Goal: Task Accomplishment & Management: Complete application form

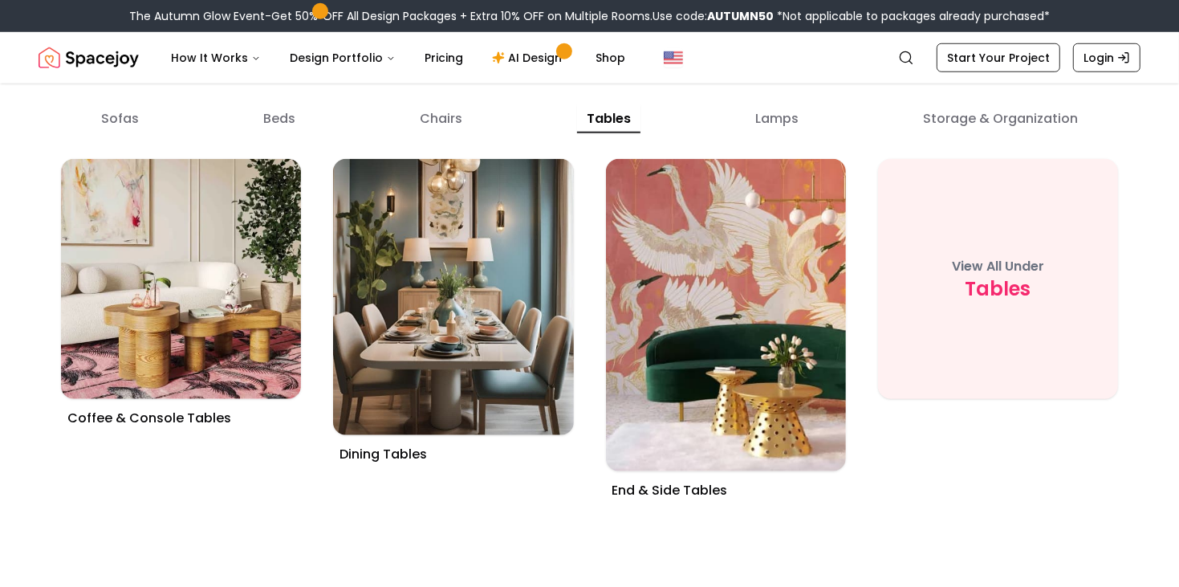
scroll to position [5830, 0]
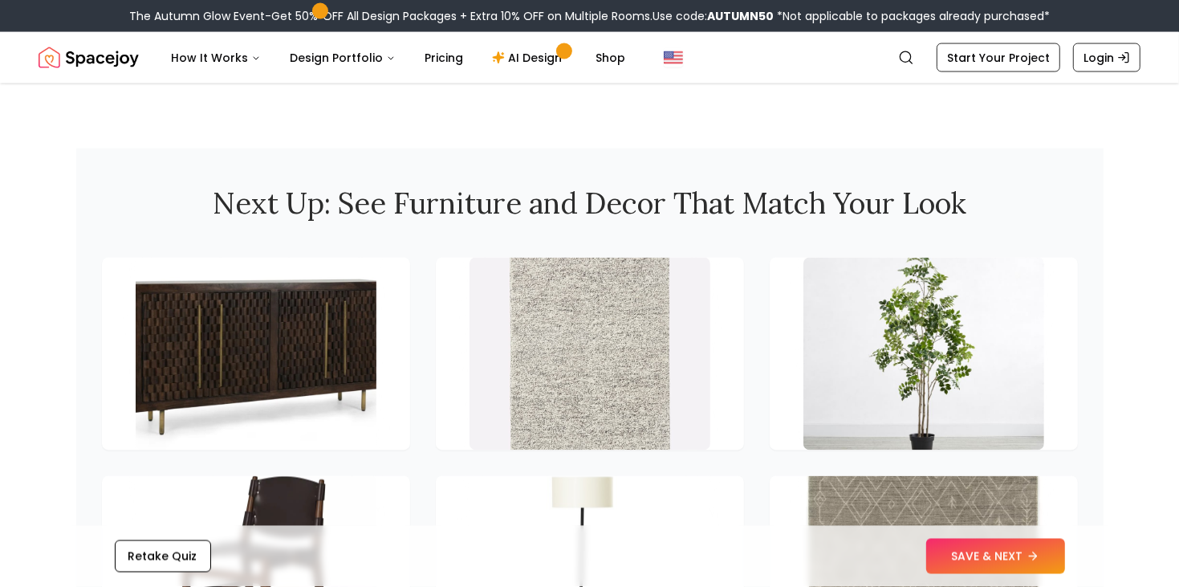
scroll to position [2119, 0]
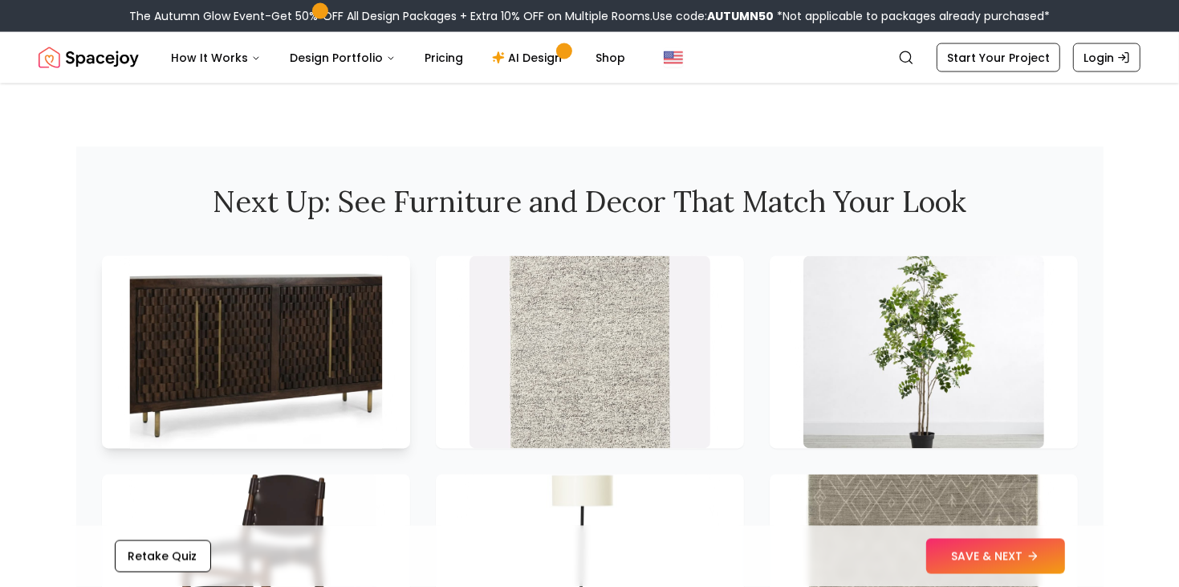
click at [222, 302] on img at bounding box center [255, 352] width 253 height 202
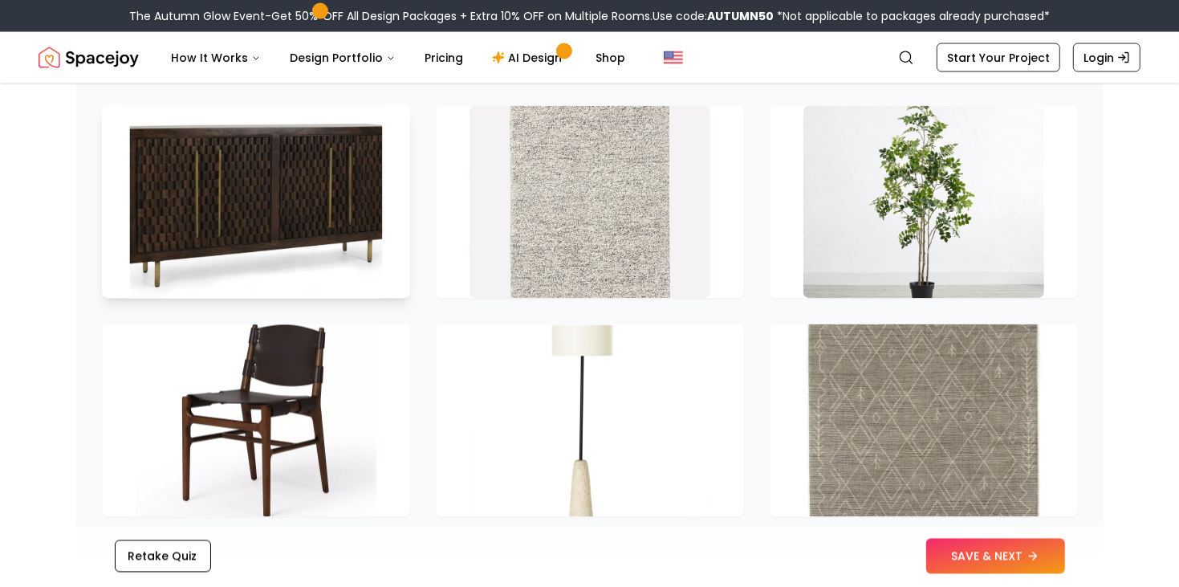
scroll to position [2271, 0]
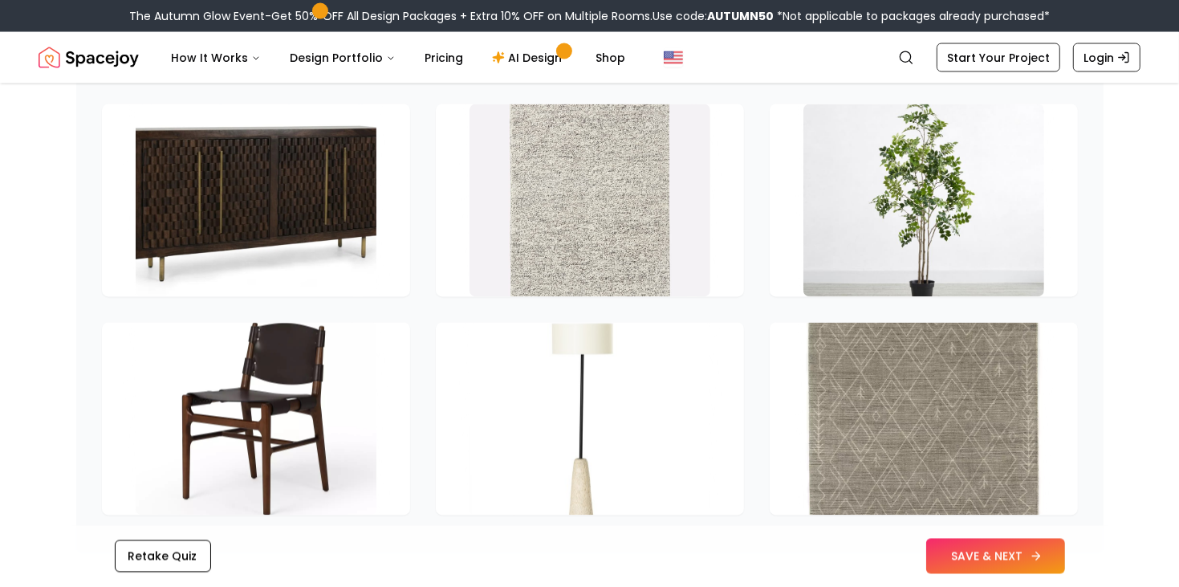
click at [1013, 566] on button "SAVE & NEXT" at bounding box center [995, 555] width 139 height 35
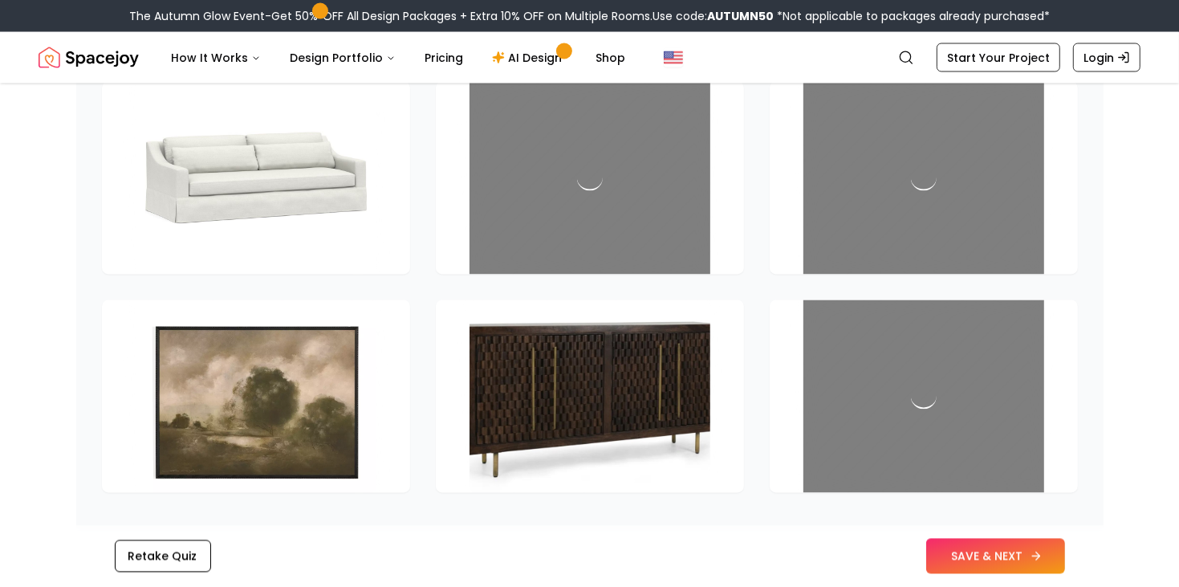
click at [1034, 549] on button "SAVE & NEXT" at bounding box center [995, 555] width 139 height 35
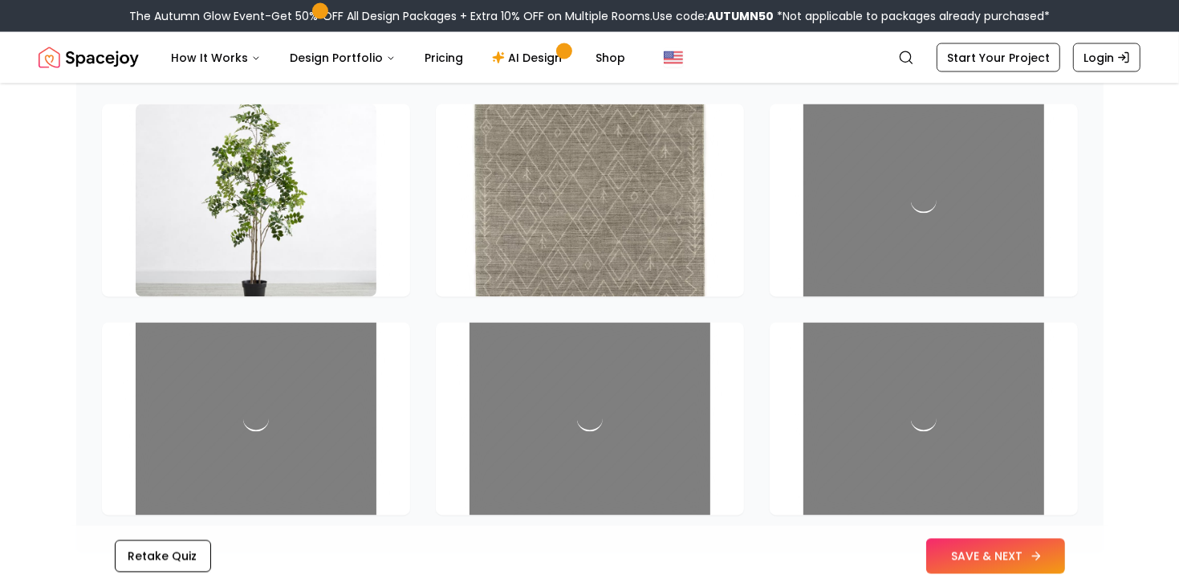
click at [1042, 558] on button "SAVE & NEXT" at bounding box center [995, 555] width 139 height 35
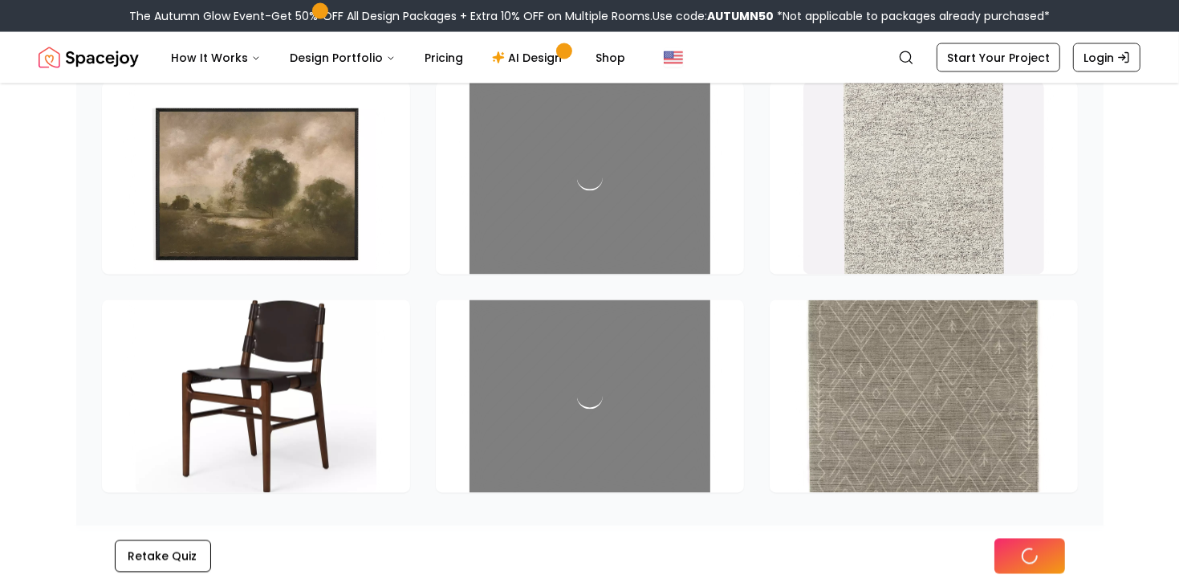
click at [1040, 554] on button at bounding box center [1029, 555] width 71 height 35
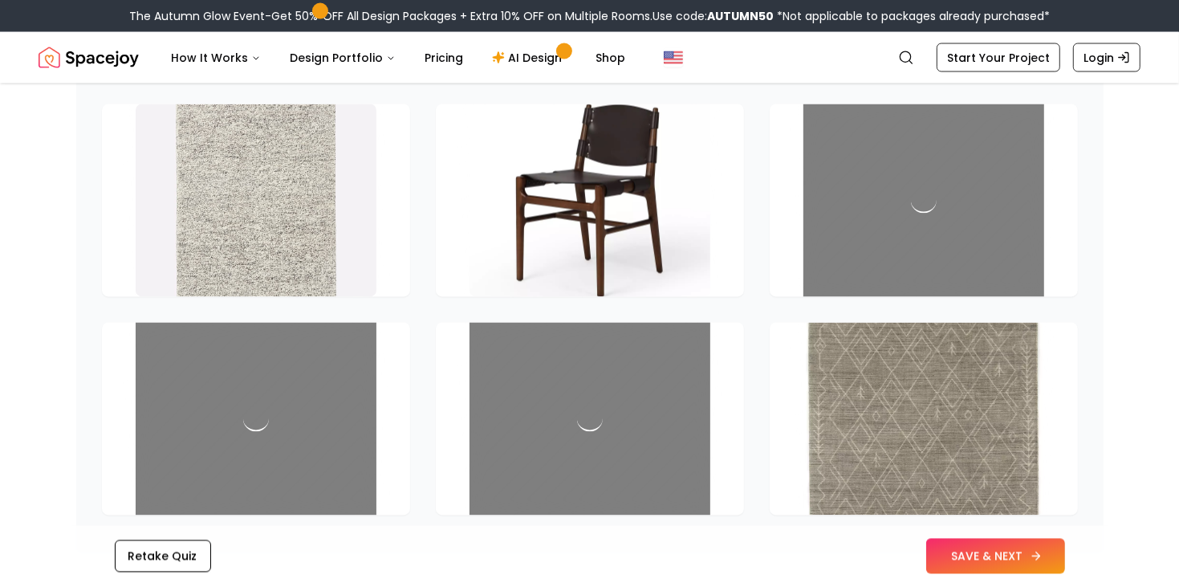
click at [1050, 547] on button "SAVE & NEXT" at bounding box center [995, 555] width 139 height 35
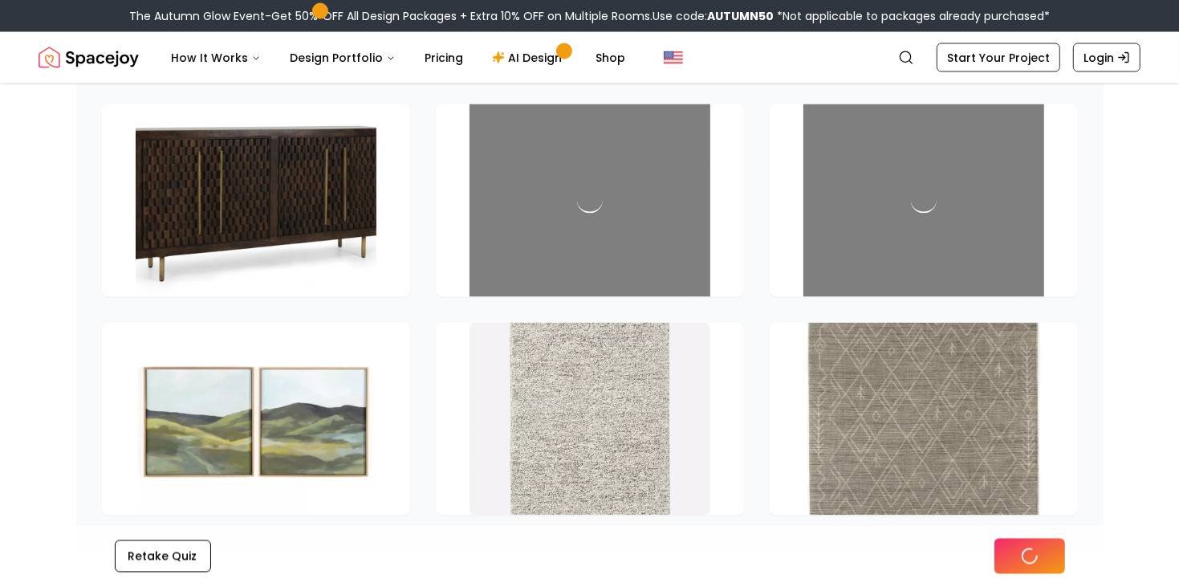
click at [1047, 554] on button at bounding box center [1029, 555] width 71 height 35
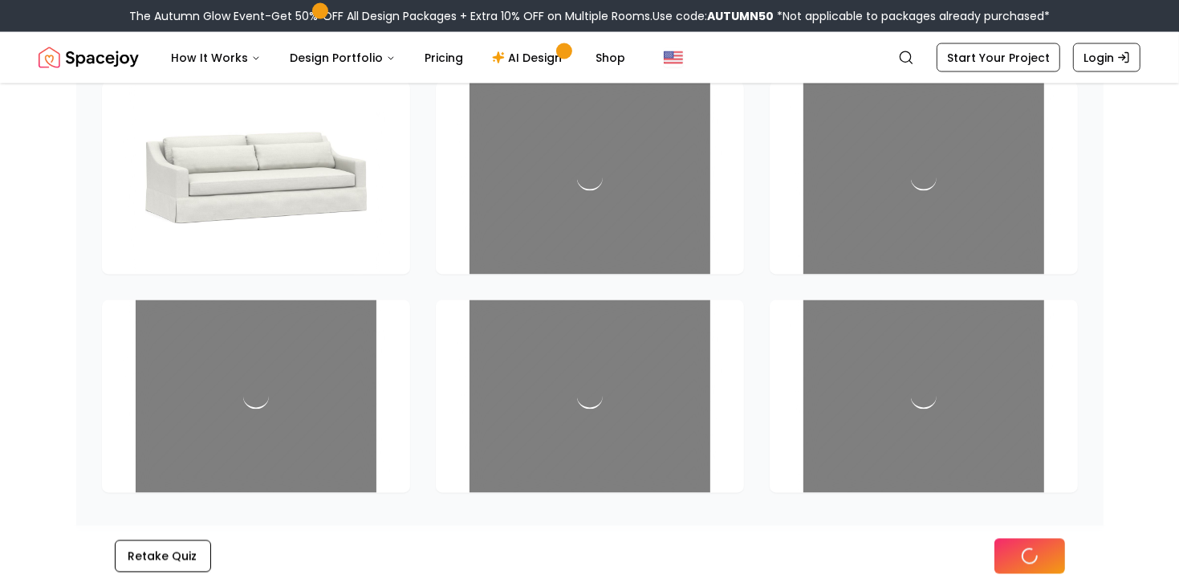
click at [1050, 553] on button at bounding box center [1029, 555] width 71 height 35
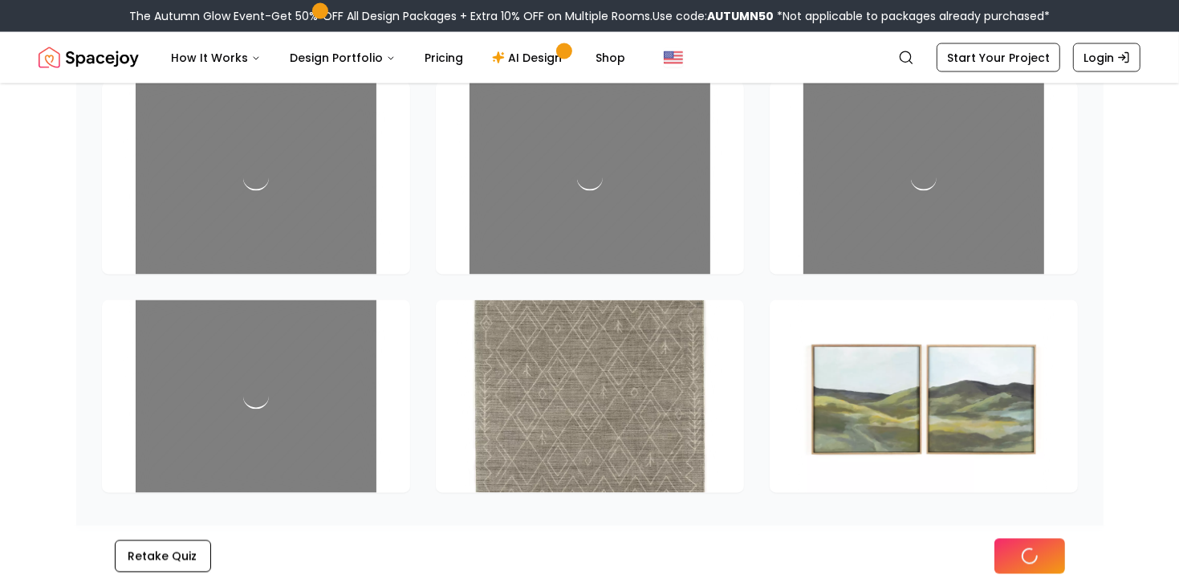
click at [1049, 554] on button at bounding box center [1029, 555] width 71 height 35
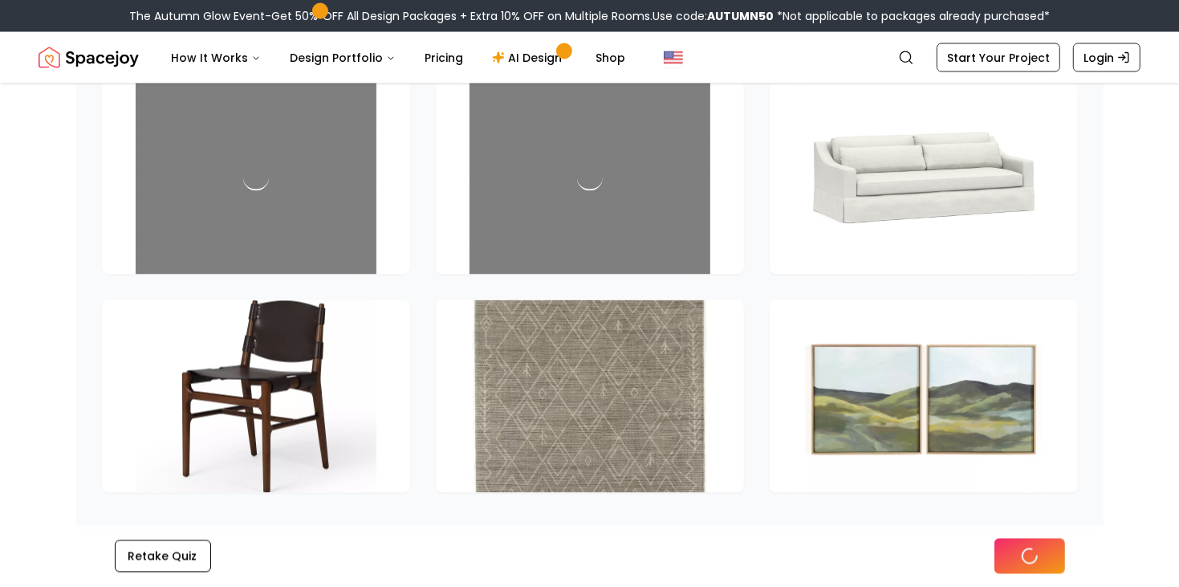
click at [1050, 547] on button at bounding box center [1029, 555] width 71 height 35
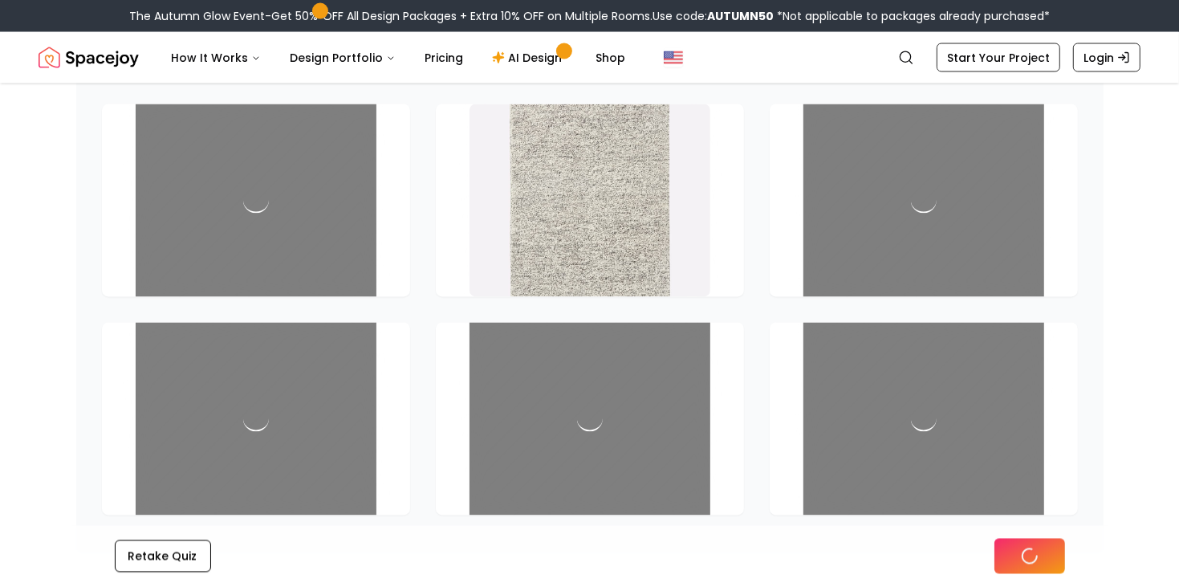
click at [1050, 550] on button at bounding box center [1029, 555] width 71 height 35
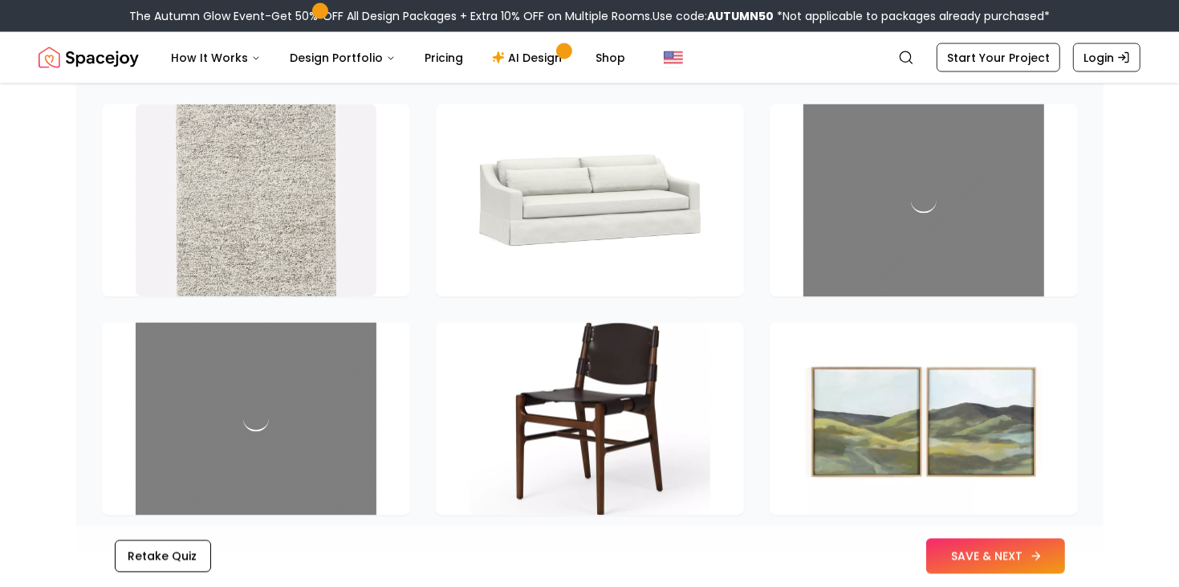
click at [1047, 552] on button "SAVE & NEXT" at bounding box center [995, 555] width 139 height 35
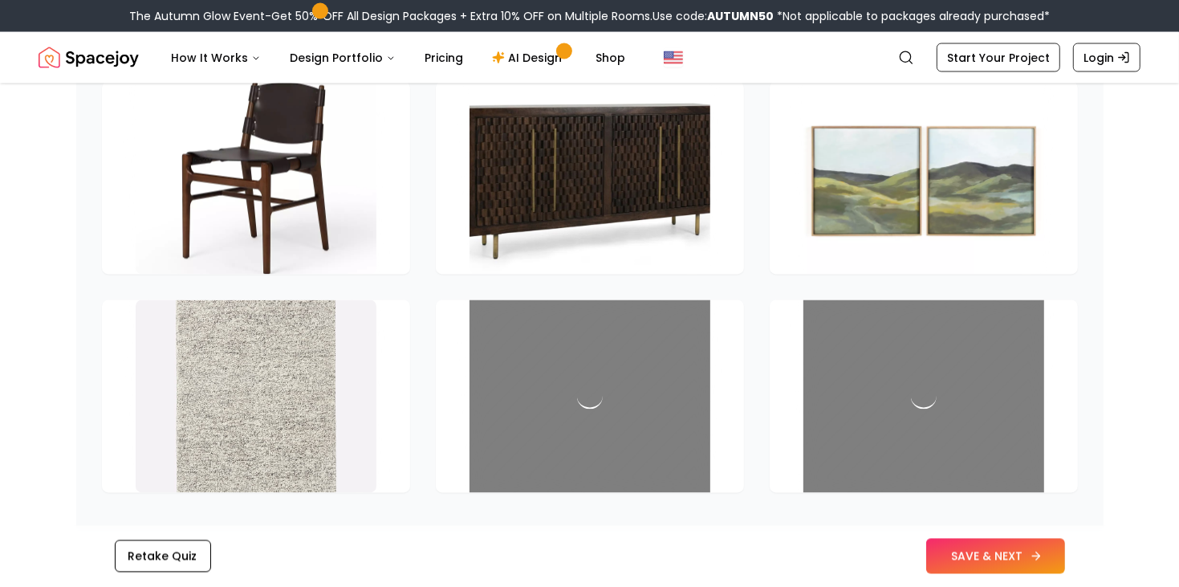
click at [1030, 554] on icon at bounding box center [1036, 556] width 13 height 13
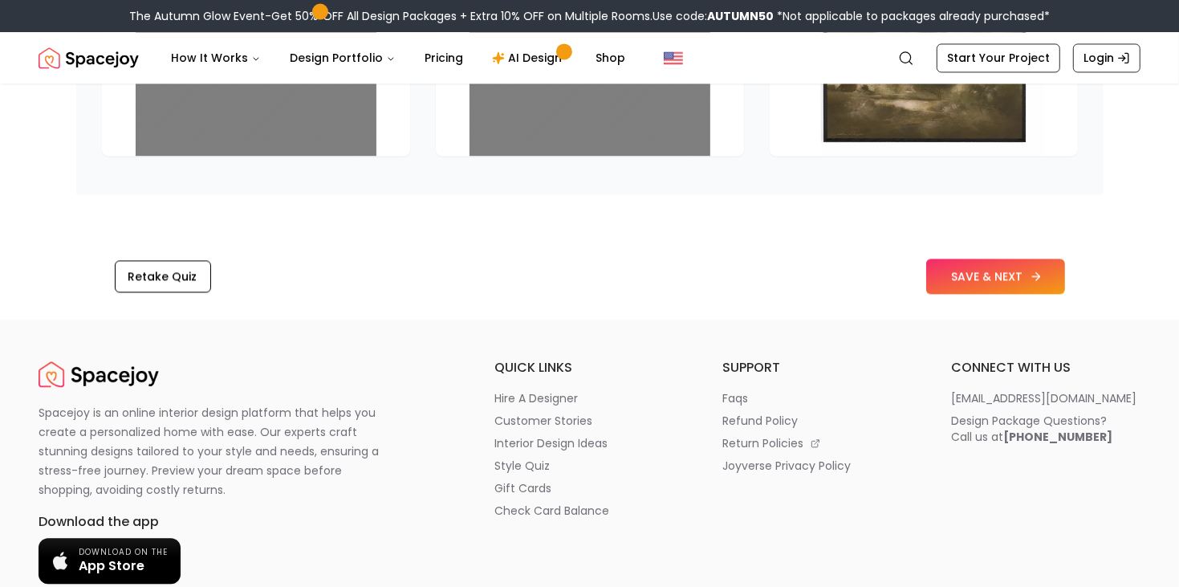
scroll to position [2643, 0]
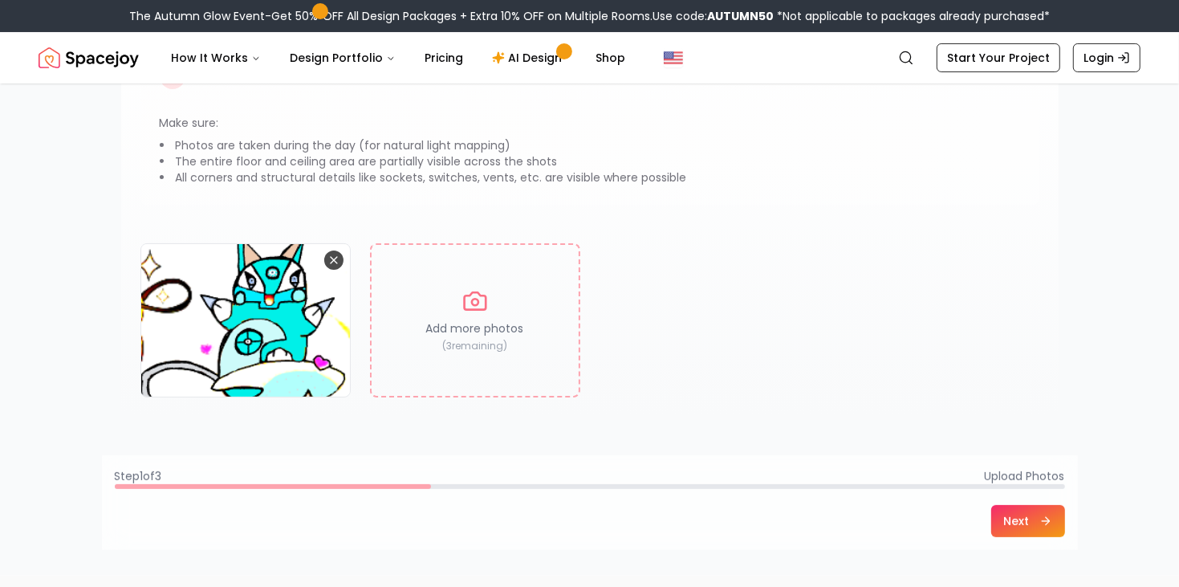
click at [327, 266] on button "Remove image" at bounding box center [333, 259] width 19 height 19
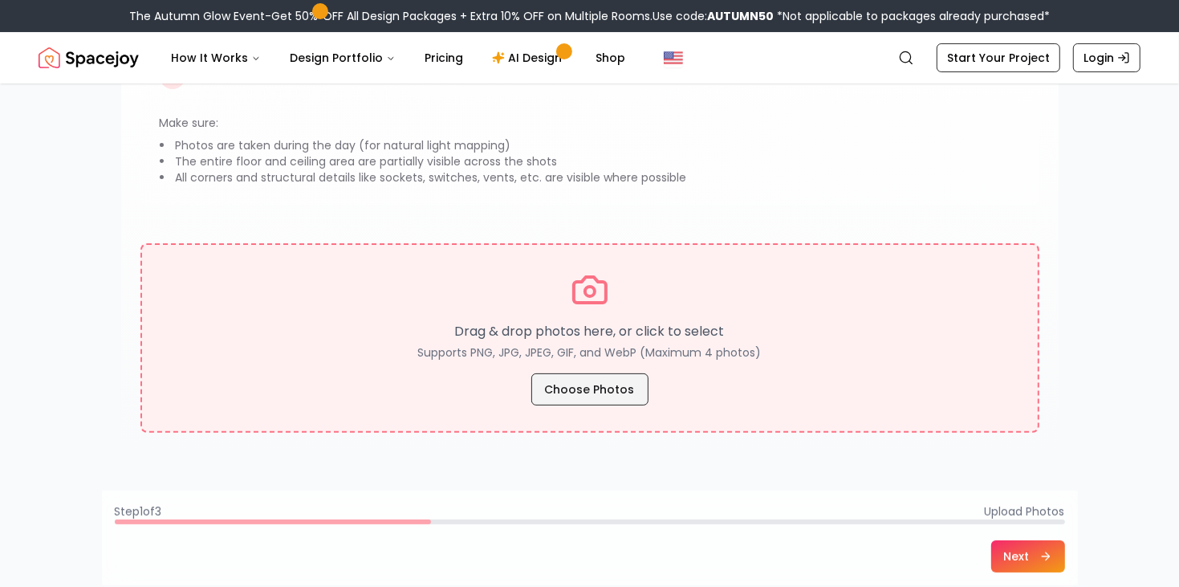
click at [592, 400] on button "Choose Photos" at bounding box center [589, 389] width 117 height 32
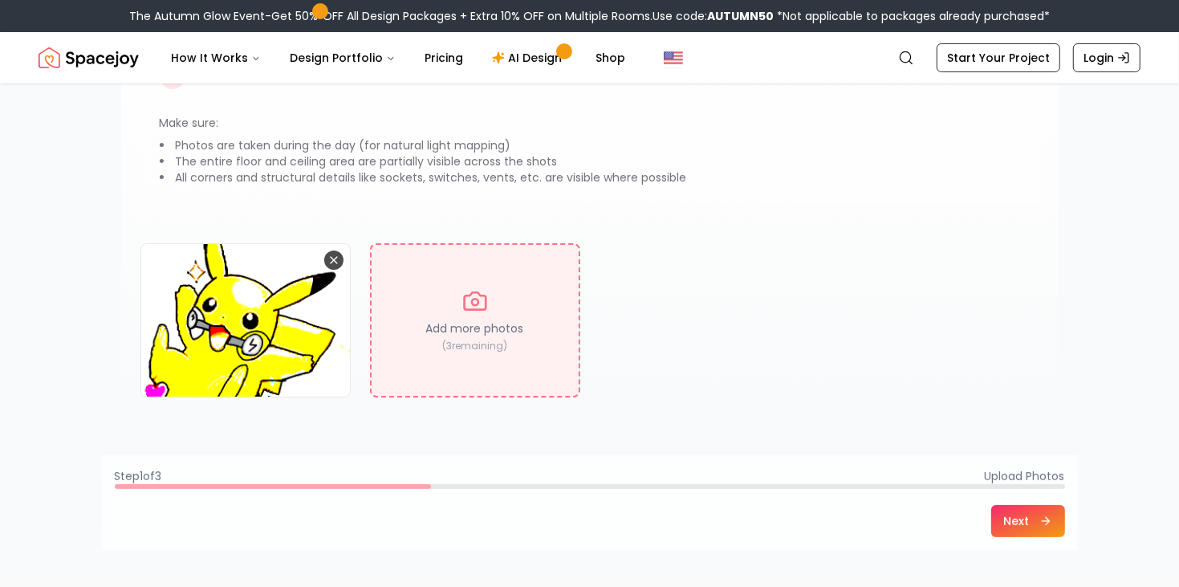
click at [333, 259] on icon "Remove image" at bounding box center [334, 260] width 6 height 6
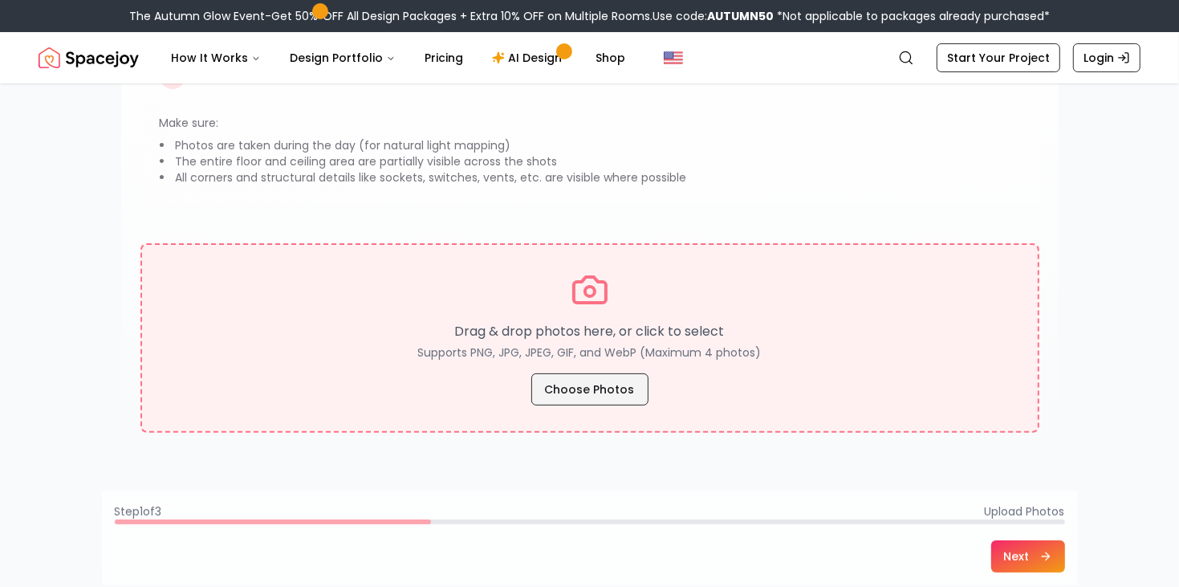
click at [584, 380] on button "Choose Photos" at bounding box center [589, 389] width 117 height 32
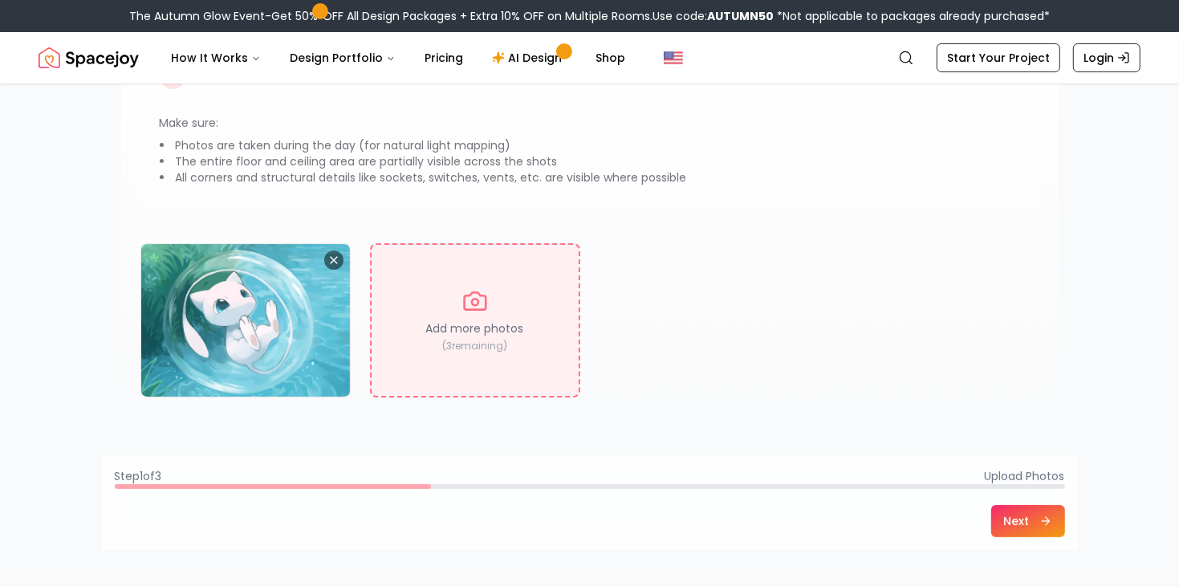
click at [480, 315] on div "Add more photos ( 3 remaining)" at bounding box center [475, 320] width 210 height 154
type input "**********"
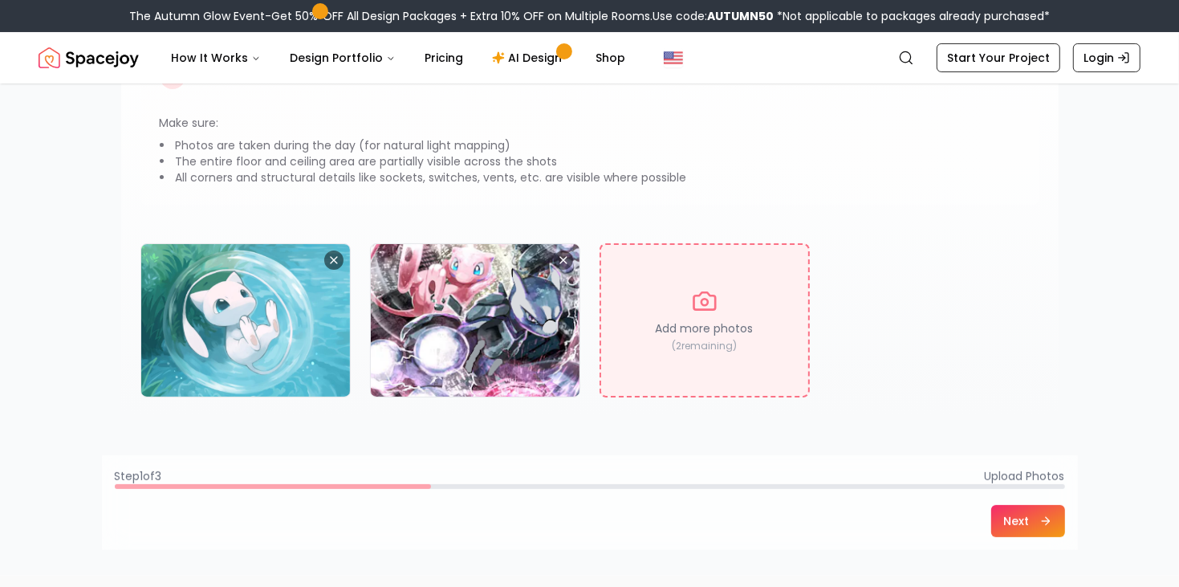
click at [727, 284] on div "Add more photos ( 2 remaining)" at bounding box center [704, 320] width 210 height 154
type input "**********"
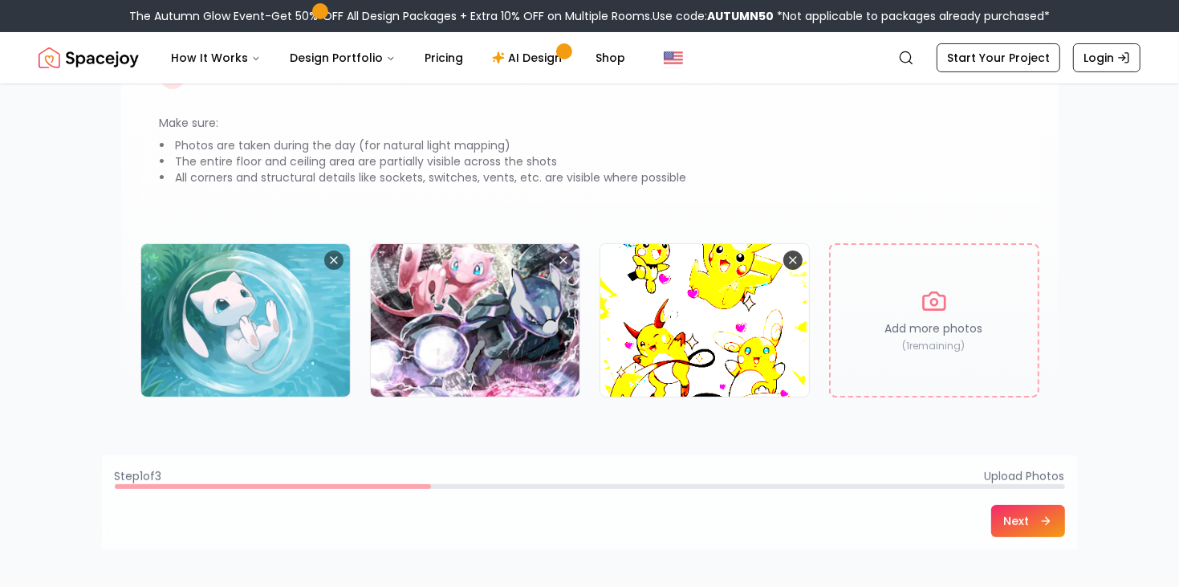
click at [800, 253] on button "Remove image" at bounding box center [792, 259] width 19 height 19
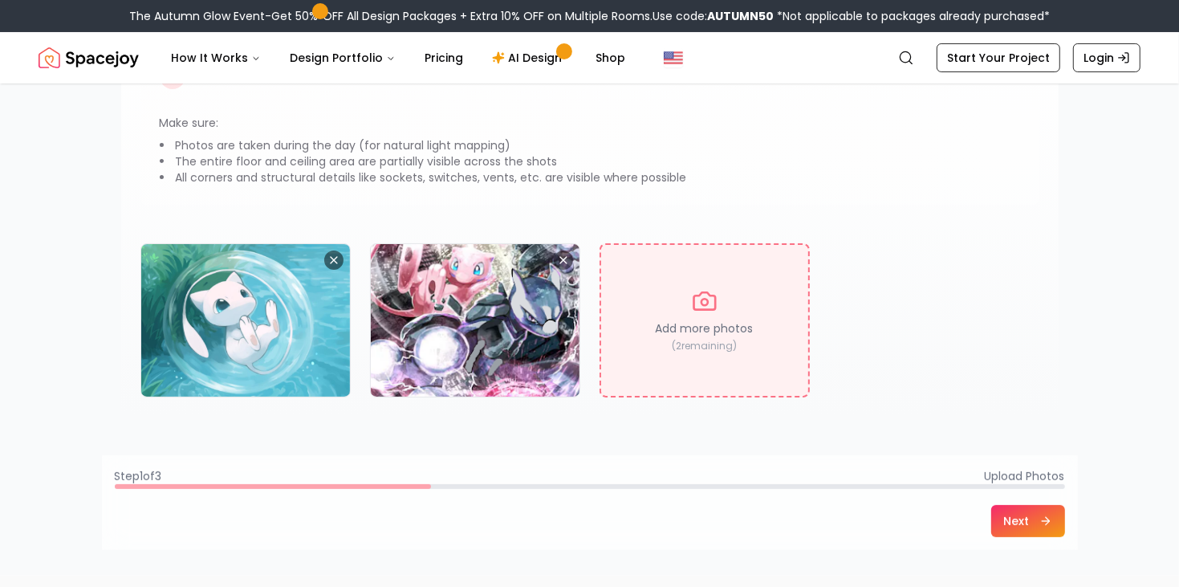
click at [739, 303] on div "Add more photos ( 2 remaining)" at bounding box center [704, 320] width 210 height 154
type input "**********"
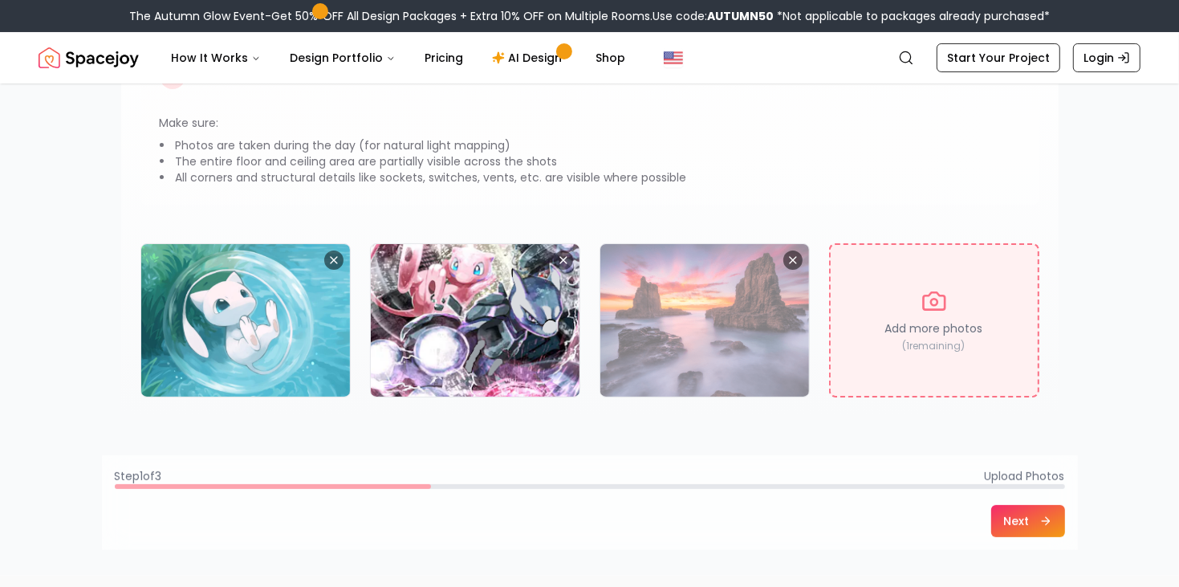
click at [949, 326] on p "Add more photos" at bounding box center [934, 328] width 98 height 16
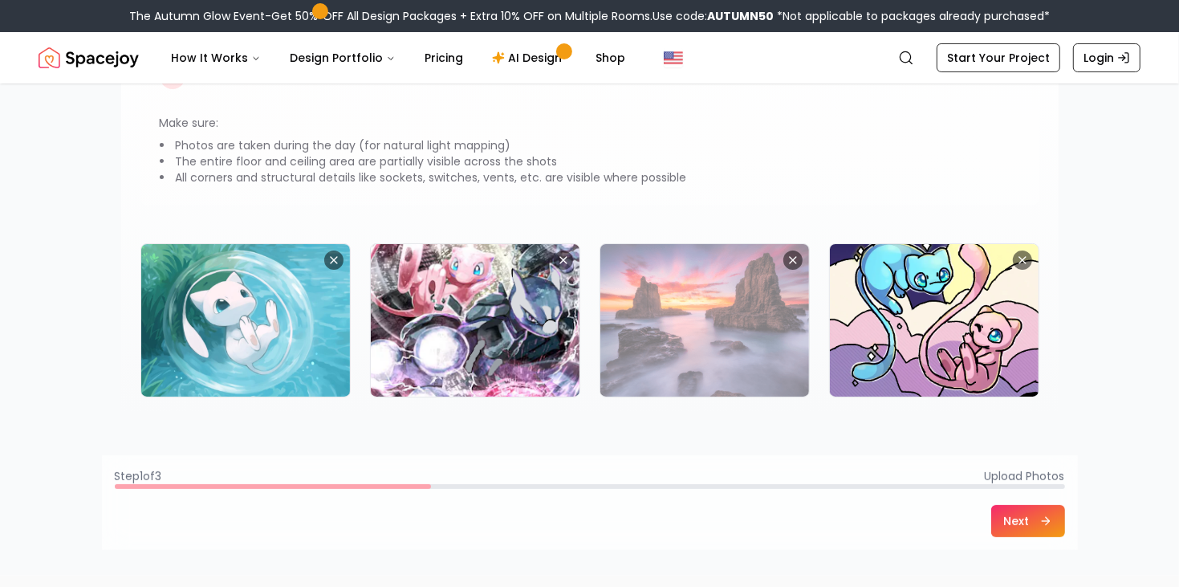
click at [1025, 530] on button "Next" at bounding box center [1028, 521] width 74 height 32
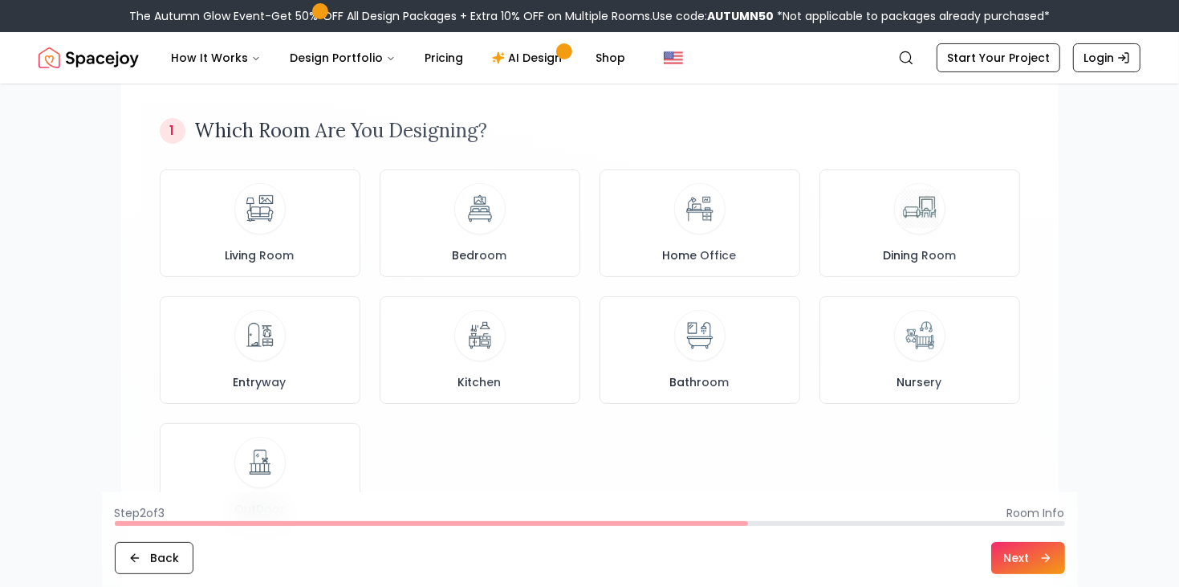
scroll to position [140, 0]
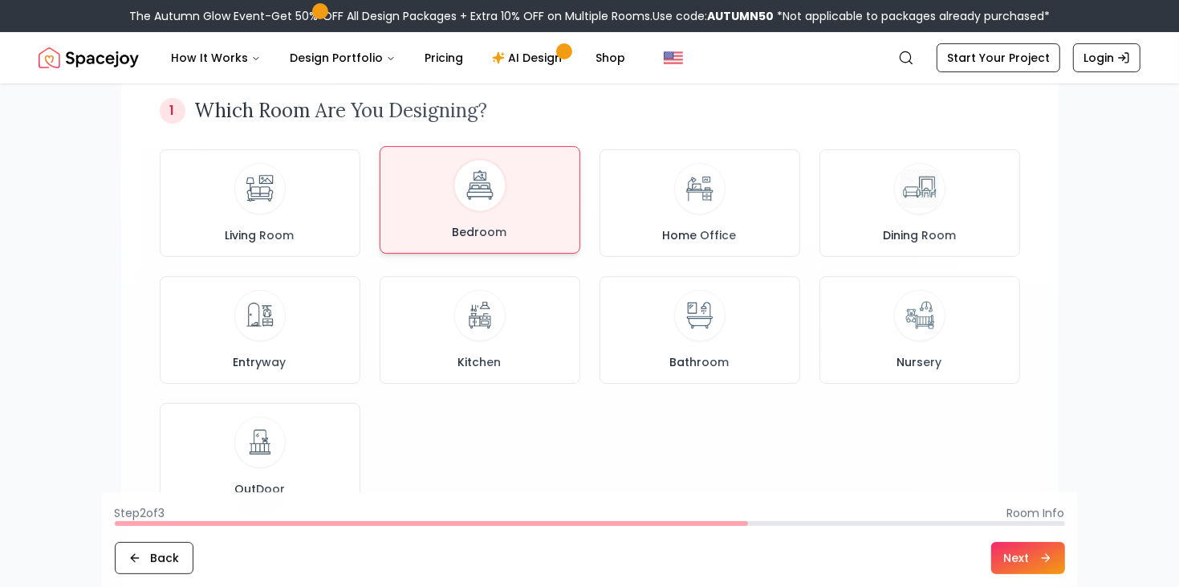
click at [502, 207] on div "Bedroom" at bounding box center [479, 200] width 173 height 80
click at [1043, 557] on icon at bounding box center [1045, 557] width 13 height 13
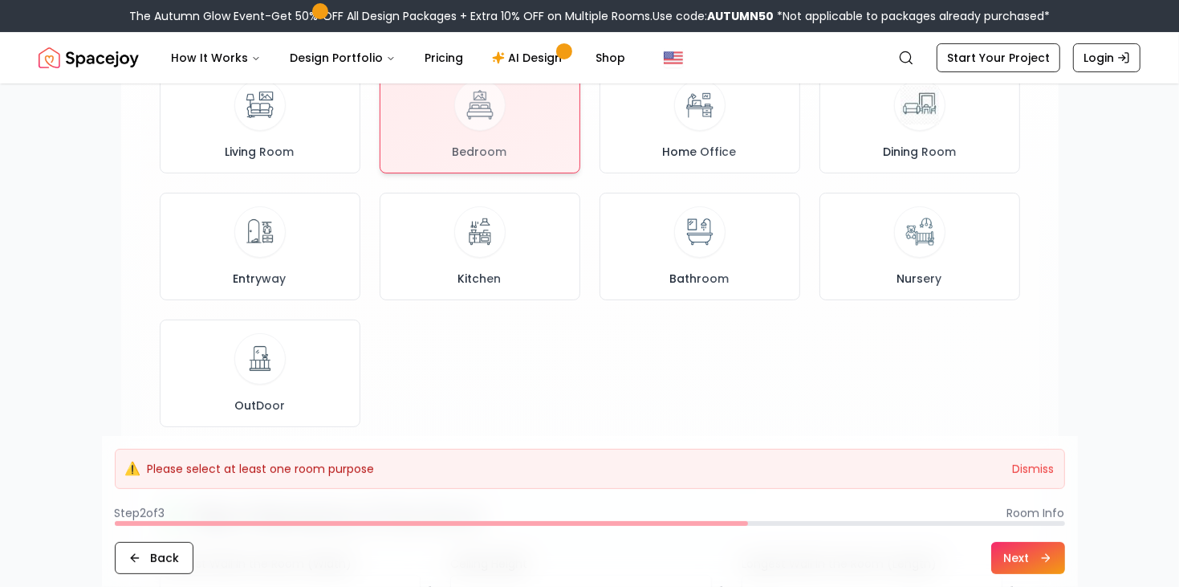
scroll to position [221, 0]
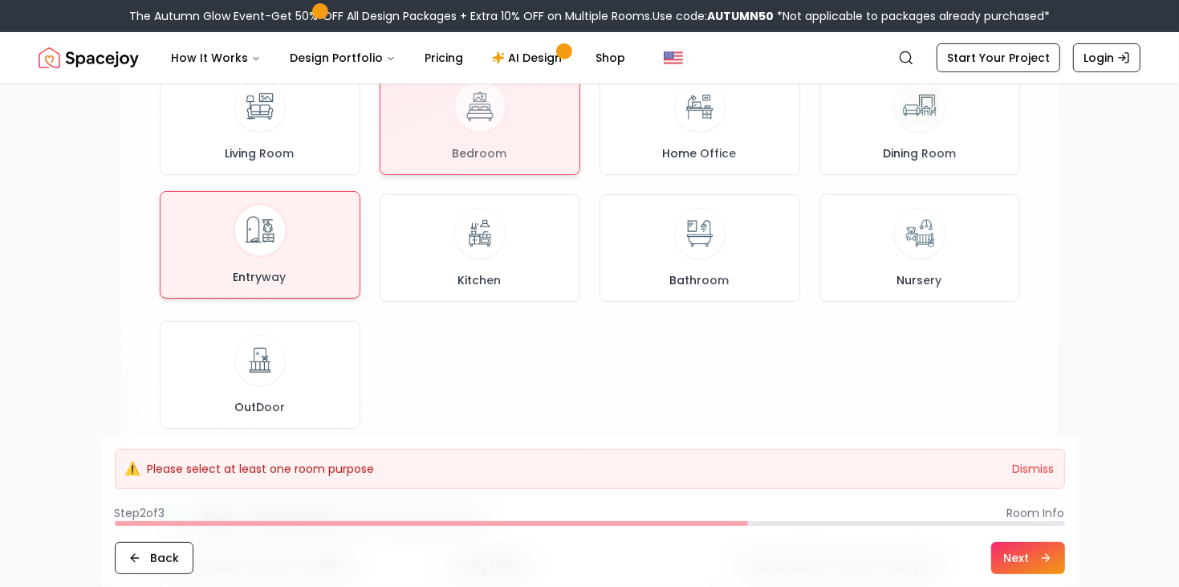
click at [230, 218] on div "Entryway" at bounding box center [259, 245] width 173 height 80
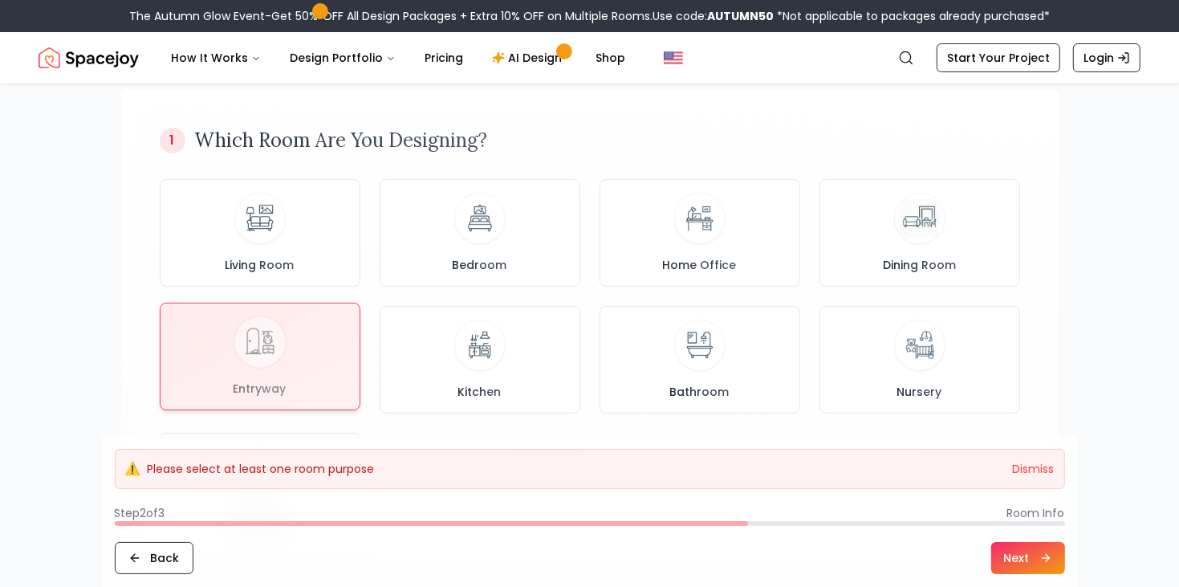
scroll to position [109, 0]
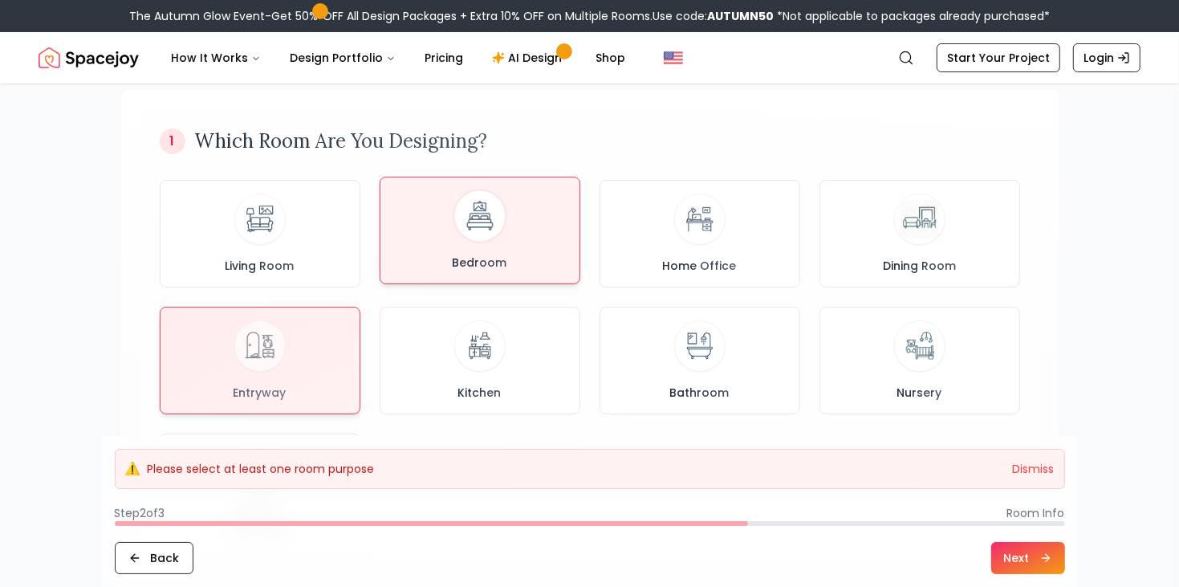
click at [477, 202] on img at bounding box center [479, 216] width 43 height 43
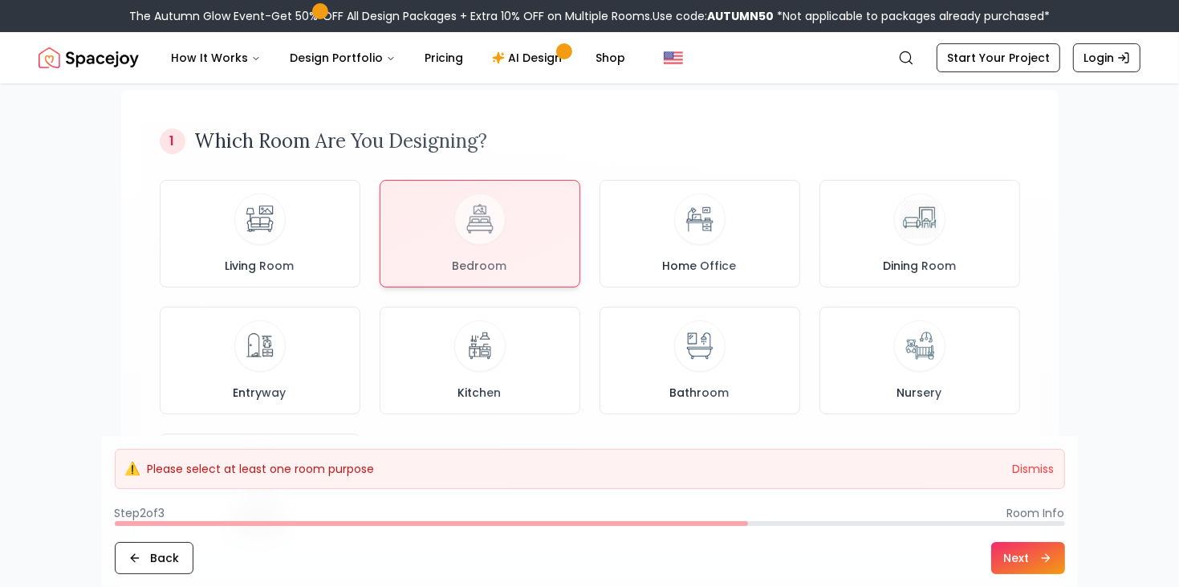
click at [1050, 567] on button "Next" at bounding box center [1028, 558] width 74 height 32
click at [1049, 465] on button "Dismiss" at bounding box center [1034, 469] width 42 height 16
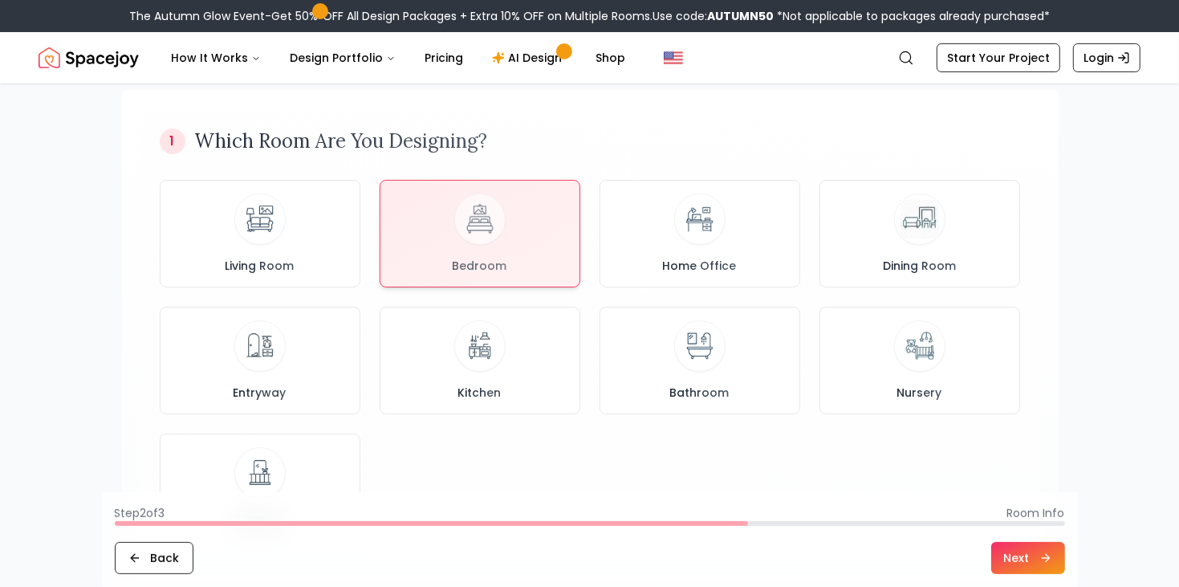
click at [1050, 570] on button "Next" at bounding box center [1028, 558] width 74 height 32
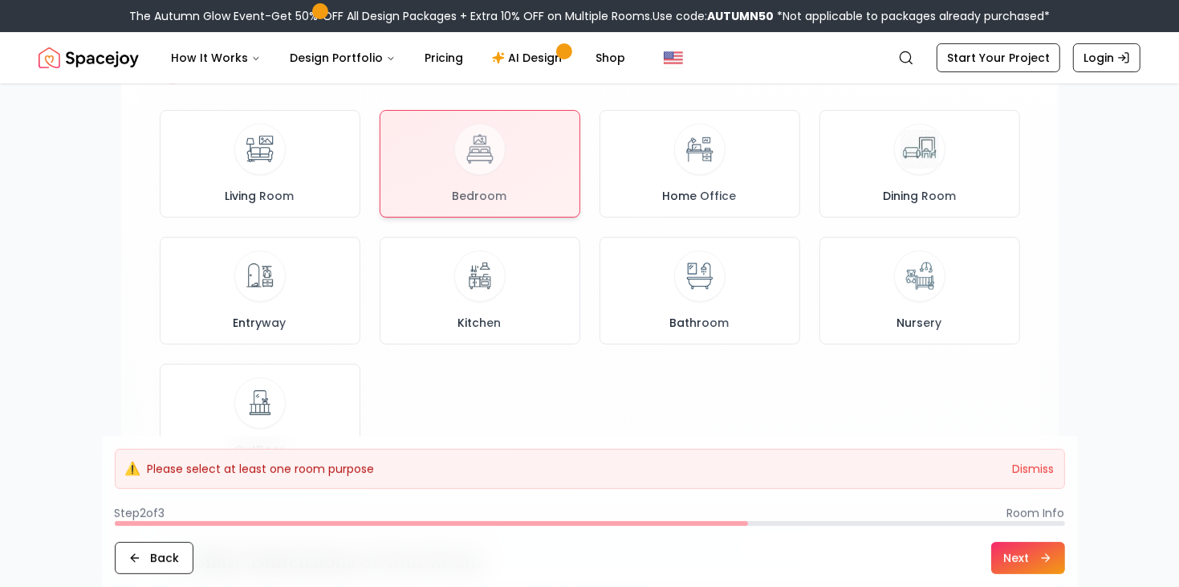
scroll to position [175, 0]
click at [510, 145] on div at bounding box center [479, 165] width 199 height 106
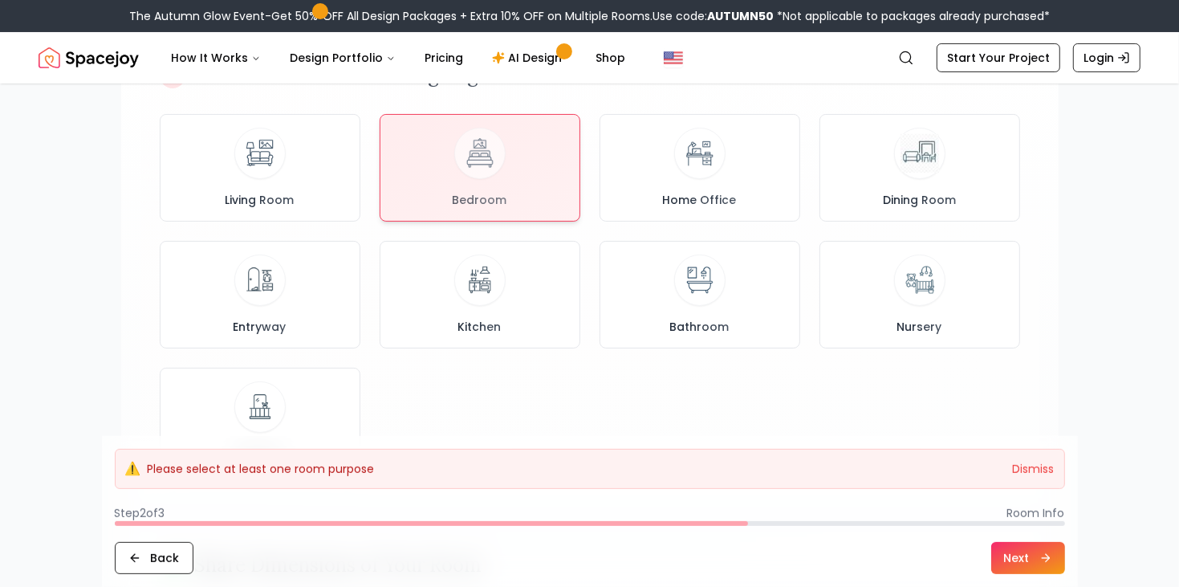
click at [1047, 555] on icon at bounding box center [1045, 557] width 13 height 13
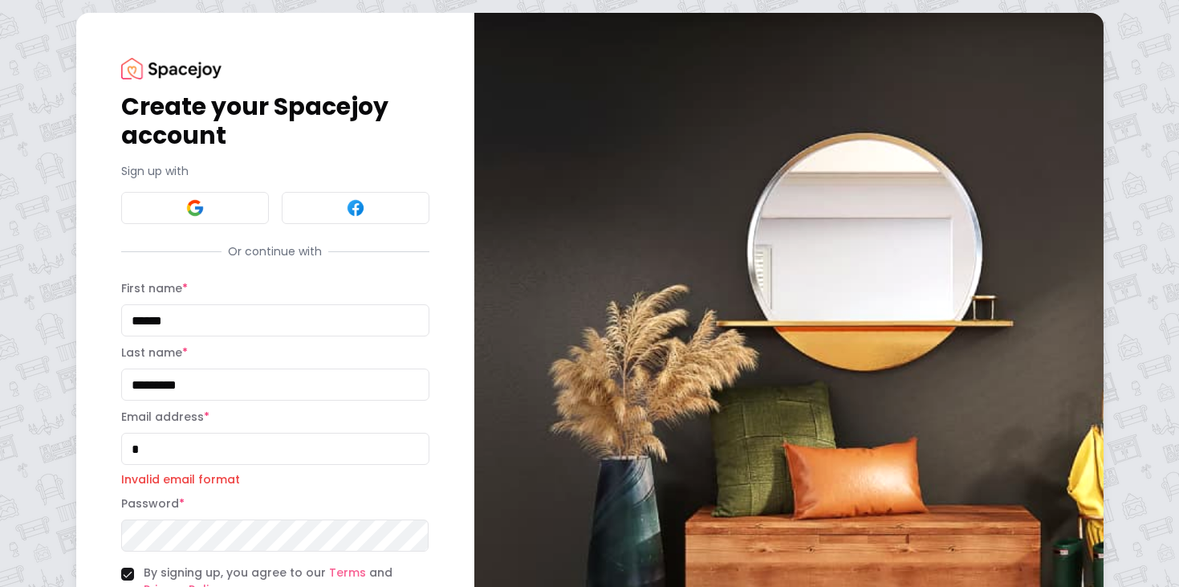
scroll to position [142, 0]
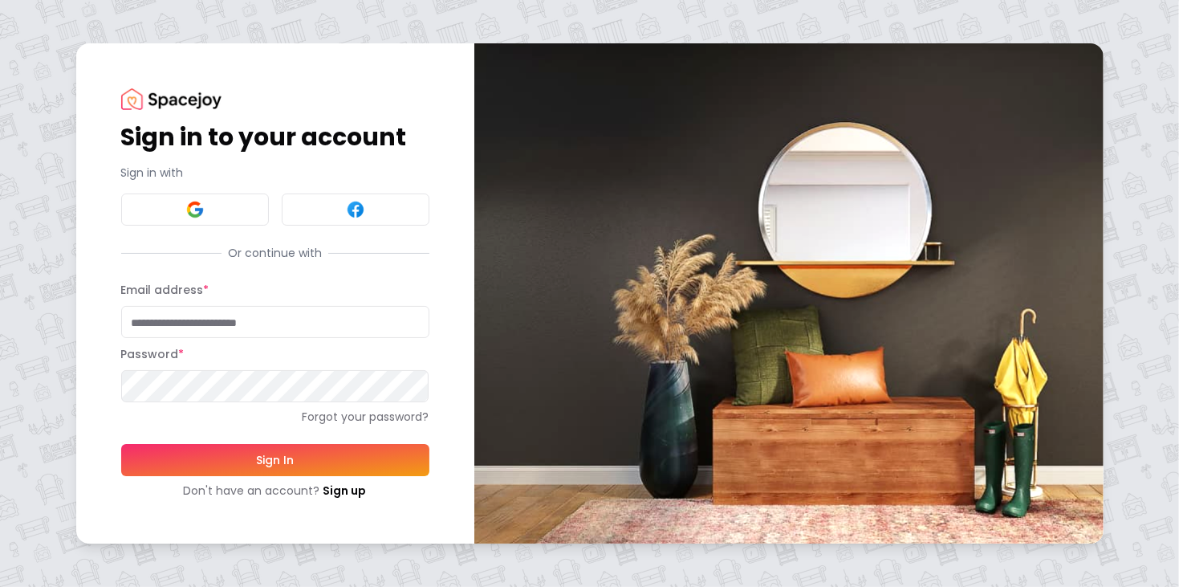
click at [202, 328] on input "Email address *" at bounding box center [275, 322] width 308 height 32
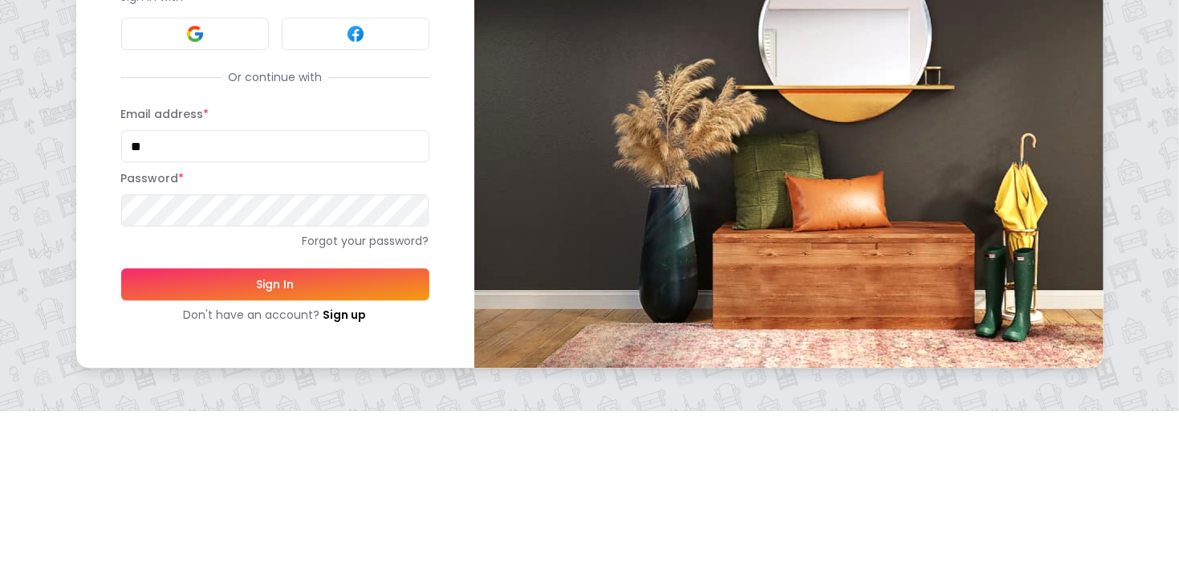
type input "*"
click at [121, 444] on button "Sign In" at bounding box center [275, 460] width 308 height 32
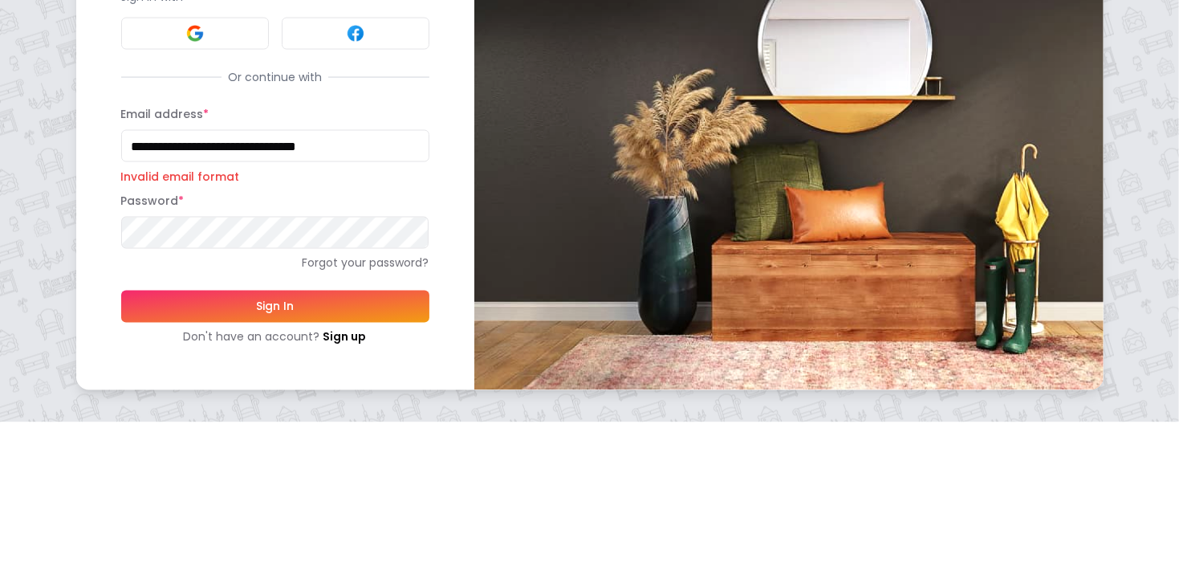
click at [121, 455] on button "Sign In" at bounding box center [275, 471] width 308 height 32
click at [311, 312] on input "**********" at bounding box center [275, 310] width 308 height 32
type input "*"
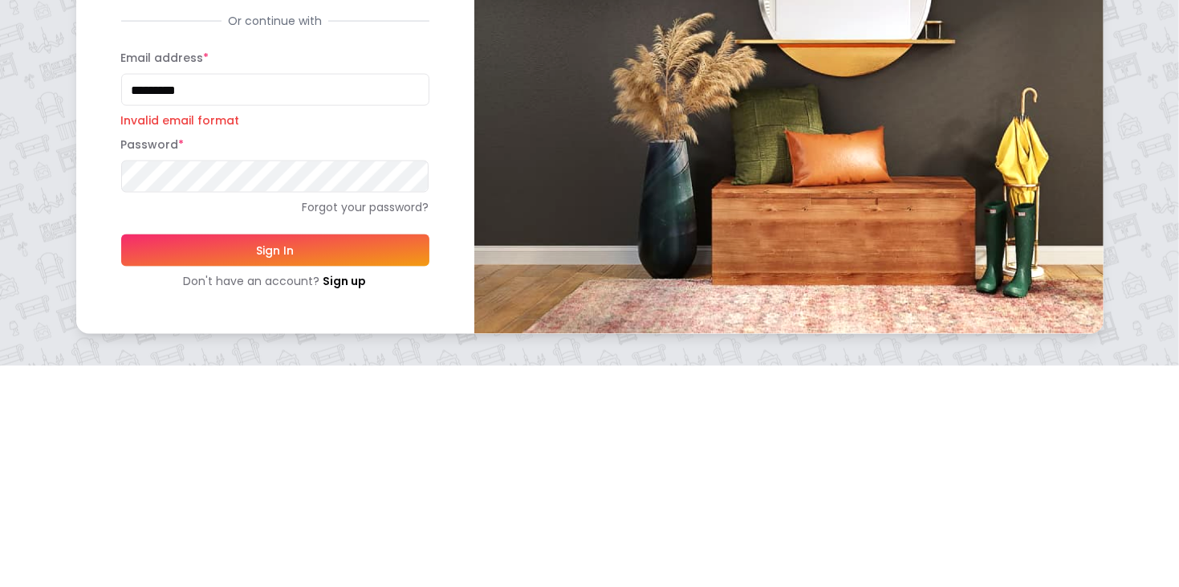
type input "*********"
click at [203, 484] on button "Sign In" at bounding box center [275, 471] width 308 height 32
click at [201, 473] on button "Sign In" at bounding box center [275, 471] width 308 height 32
click at [202, 464] on button "Sign In" at bounding box center [275, 471] width 308 height 32
click at [223, 469] on button "Sign In" at bounding box center [275, 471] width 308 height 32
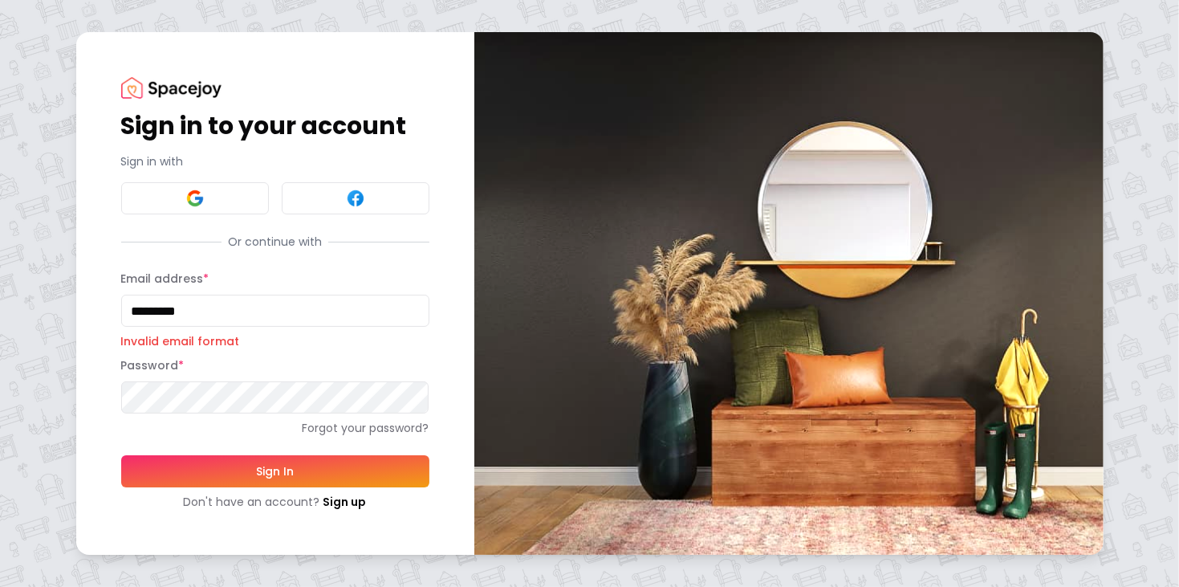
click at [226, 485] on button "Sign In" at bounding box center [275, 471] width 308 height 32
click at [235, 464] on button "Sign In" at bounding box center [275, 471] width 308 height 32
click at [246, 463] on button "Sign In" at bounding box center [275, 471] width 308 height 32
click at [266, 474] on button "Sign In" at bounding box center [275, 471] width 308 height 32
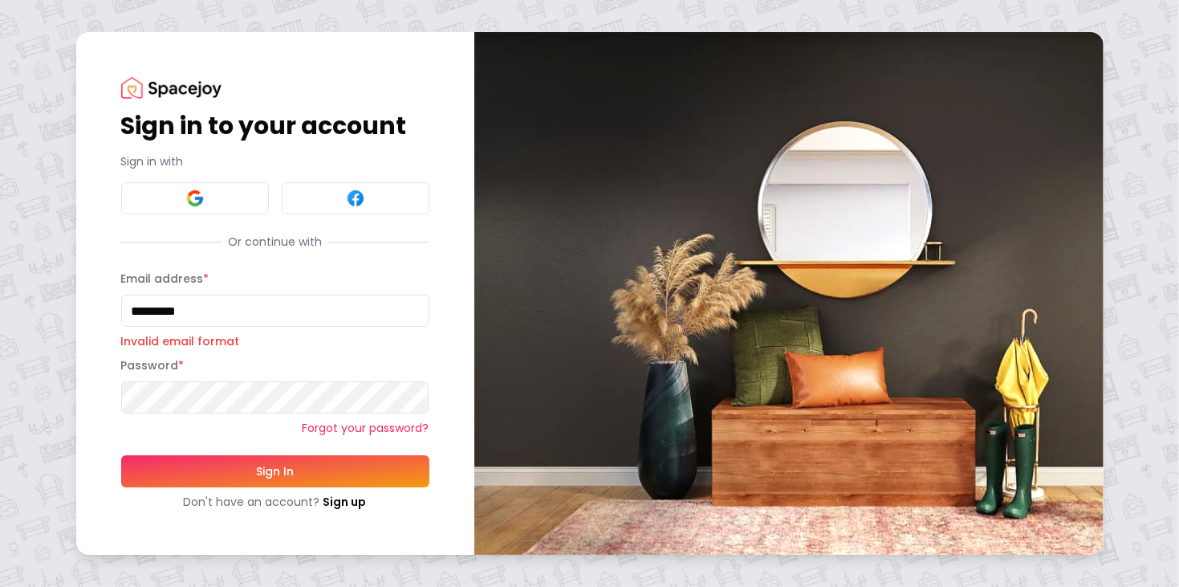
click at [380, 432] on link "Forgot your password?" at bounding box center [275, 428] width 308 height 16
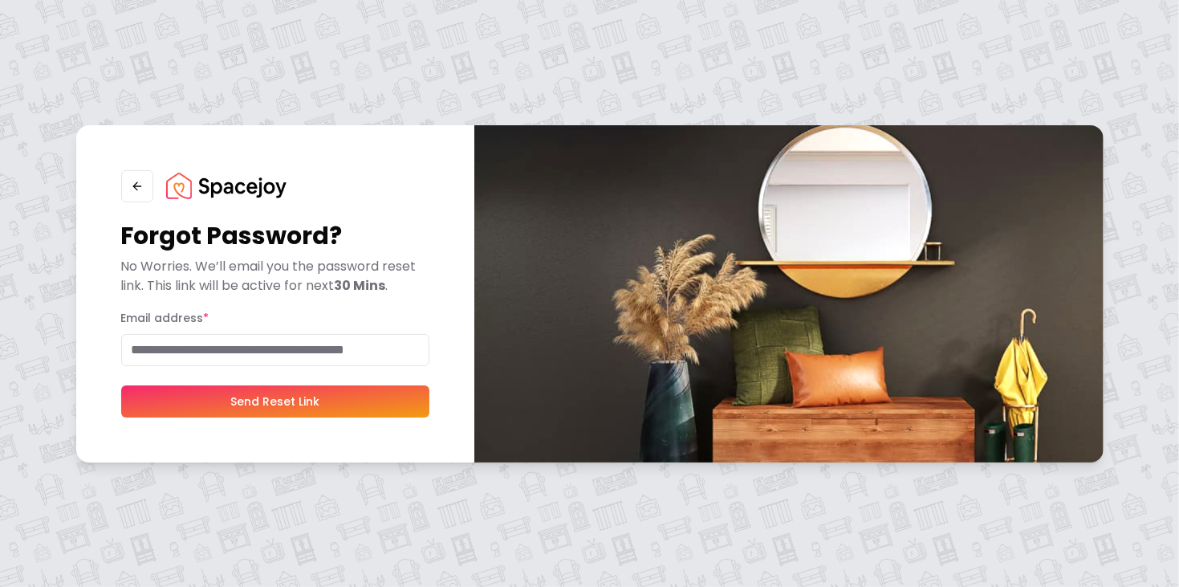
click at [353, 355] on input "Email address *" at bounding box center [275, 350] width 308 height 32
type input "*********"
click at [121, 385] on button "Send Reset Link" at bounding box center [275, 401] width 308 height 32
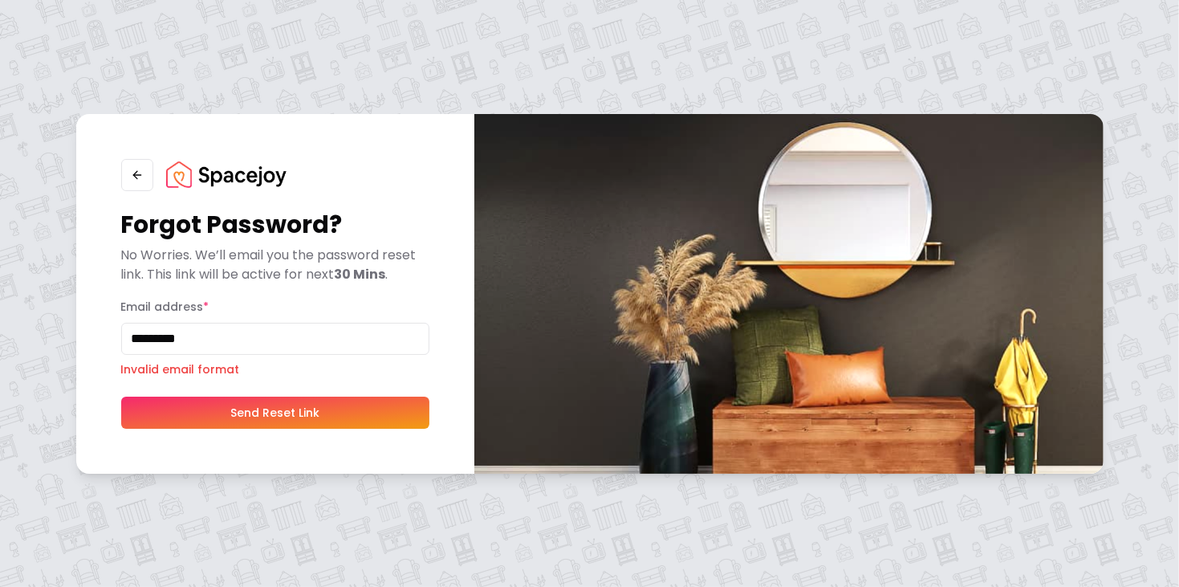
click at [398, 397] on button "Send Reset Link" at bounding box center [275, 412] width 308 height 32
click at [335, 418] on button "Send Reset Link" at bounding box center [275, 412] width 308 height 32
click at [343, 423] on button "Send Reset Link" at bounding box center [275, 412] width 308 height 32
click at [351, 414] on button "Send Reset Link" at bounding box center [275, 412] width 308 height 32
click at [345, 424] on button "Send Reset Link" at bounding box center [275, 412] width 308 height 32
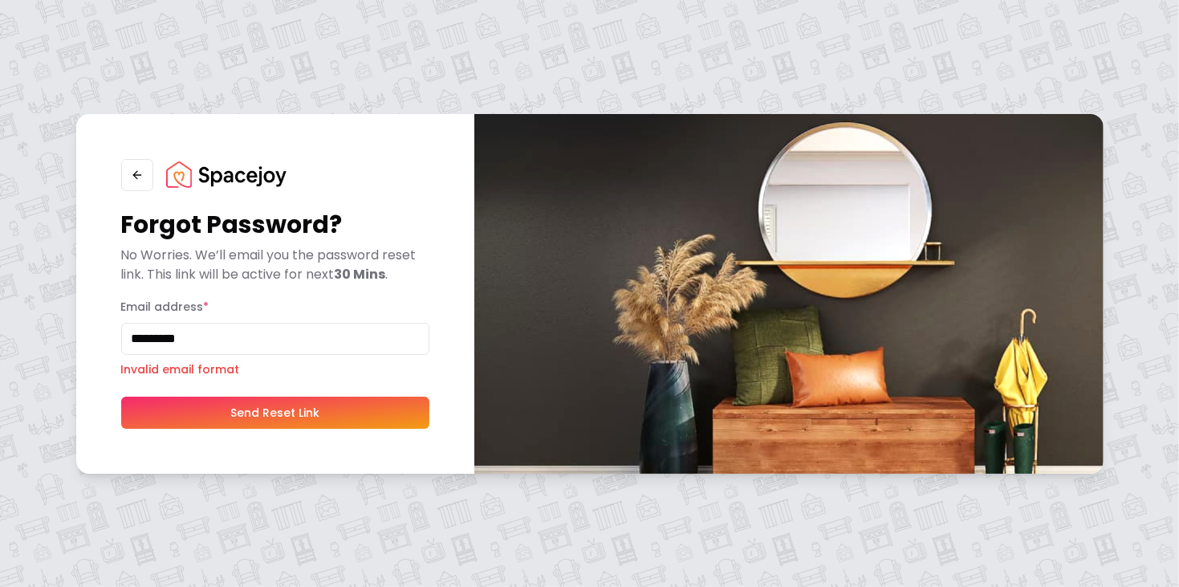
click at [339, 417] on button "Send Reset Link" at bounding box center [275, 412] width 308 height 32
